Goal: Transaction & Acquisition: Purchase product/service

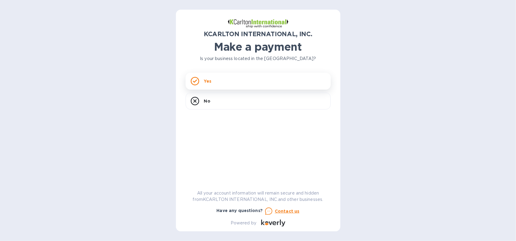
click at [227, 81] on div "Yes" at bounding box center [258, 81] width 145 height 17
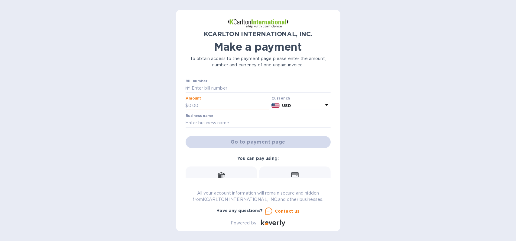
click at [211, 103] on input "text" at bounding box center [228, 105] width 81 height 9
type input "5,365.00"
click at [205, 122] on input "text" at bounding box center [258, 123] width 145 height 9
type input "Goat Partners International Inc."
click at [135, 137] on div "KCARLTON INTERNATIONAL, INC. Make a payment To obtain access to the payment pag…" at bounding box center [258, 120] width 516 height 241
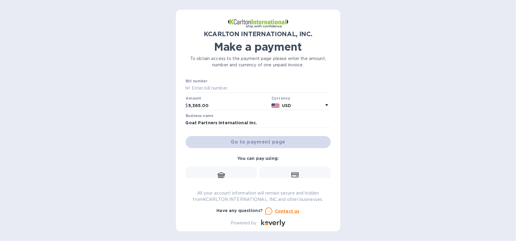
click at [292, 174] on icon at bounding box center [294, 175] width 7 height 5
click at [295, 174] on icon at bounding box center [294, 175] width 7 height 5
click at [275, 140] on div "Go to payment page" at bounding box center [257, 142] width 147 height 15
click at [217, 88] on input "text" at bounding box center [260, 88] width 140 height 9
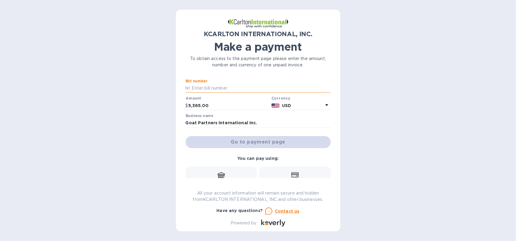
paste input "7250630-1"
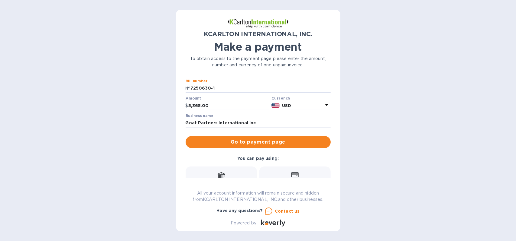
type input "7250630-1"
click at [419, 84] on div "KCARLTON INTERNATIONAL, INC. Make a payment To obtain access to the payment pag…" at bounding box center [258, 120] width 516 height 241
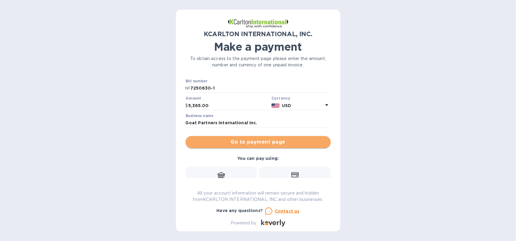
click at [278, 142] on span "Go to payment page" at bounding box center [257, 142] width 135 height 7
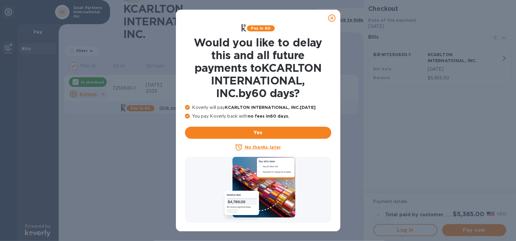
click at [331, 18] on icon at bounding box center [331, 18] width 7 height 7
